Goal: Task Accomplishment & Management: Complete application form

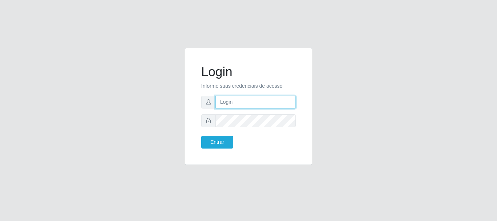
click at [225, 102] on input "text" at bounding box center [255, 102] width 80 height 13
type input "[PERSON_NAME]"
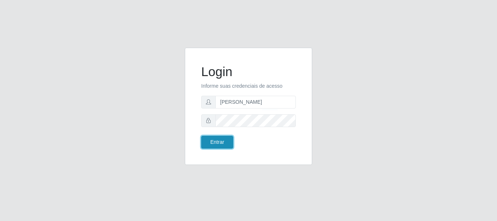
click at [217, 142] on button "Entrar" at bounding box center [217, 142] width 32 height 13
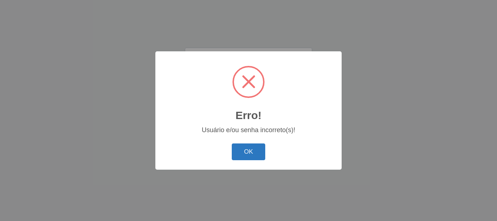
click at [249, 153] on button "OK" at bounding box center [249, 151] width 34 height 17
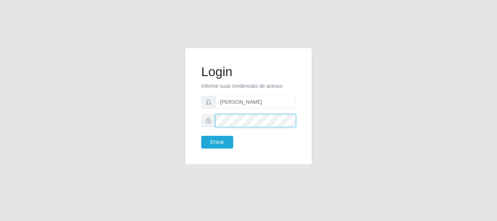
click at [201, 136] on button "Entrar" at bounding box center [217, 142] width 32 height 13
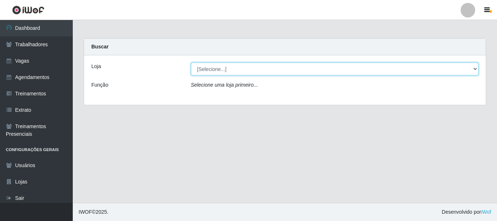
click at [202, 70] on select "[Selecione...] [PERSON_NAME]" at bounding box center [335, 69] width 288 height 13
select select "230"
click at [191, 63] on select "[Selecione...] [PERSON_NAME]" at bounding box center [335, 69] width 288 height 13
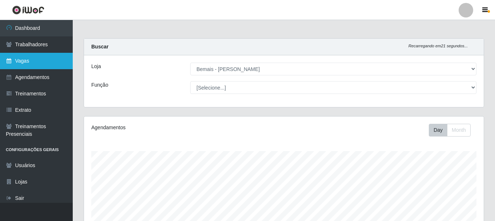
click at [33, 63] on link "Vagas" at bounding box center [36, 61] width 73 height 16
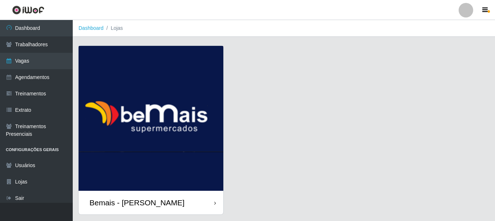
click at [199, 196] on div "Bemais - [PERSON_NAME]" at bounding box center [151, 203] width 145 height 24
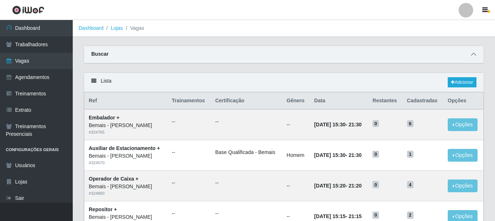
click at [477, 55] on span at bounding box center [473, 54] width 9 height 8
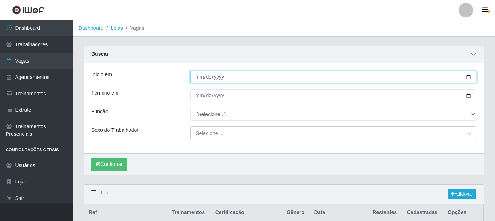
click at [469, 76] on input "Início em" at bounding box center [333, 77] width 286 height 13
drag, startPoint x: 469, startPoint y: 76, endPoint x: 465, endPoint y: 75, distance: 4.7
click at [469, 76] on input "Início em" at bounding box center [333, 77] width 286 height 13
type input "[DATE]"
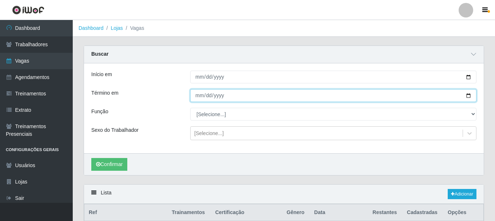
click at [466, 93] on input "Término em" at bounding box center [333, 95] width 286 height 13
type input "[DATE]"
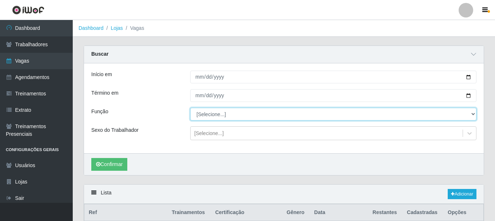
drag, startPoint x: 472, startPoint y: 115, endPoint x: 463, endPoint y: 113, distance: 9.6
click at [472, 115] on select "[Selecione...] ASG ASG + ASG ++ Auxiliar de Depósito Auxiliar de Depósito + Aux…" at bounding box center [333, 114] width 286 height 13
select select "107"
click at [190, 108] on select "[Selecione...] ASG ASG + ASG ++ Auxiliar de Depósito Auxiliar de Depósito + Aux…" at bounding box center [333, 114] width 286 height 13
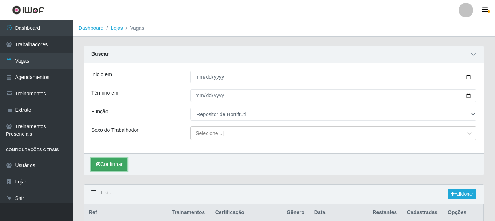
click at [118, 165] on button "Confirmar" at bounding box center [109, 164] width 36 height 13
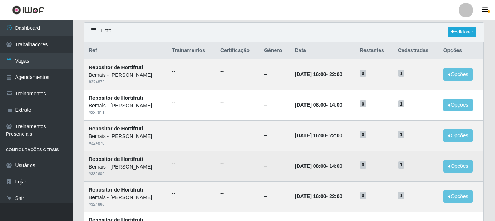
scroll to position [161, 0]
